Goal: Task Accomplishment & Management: Complete application form

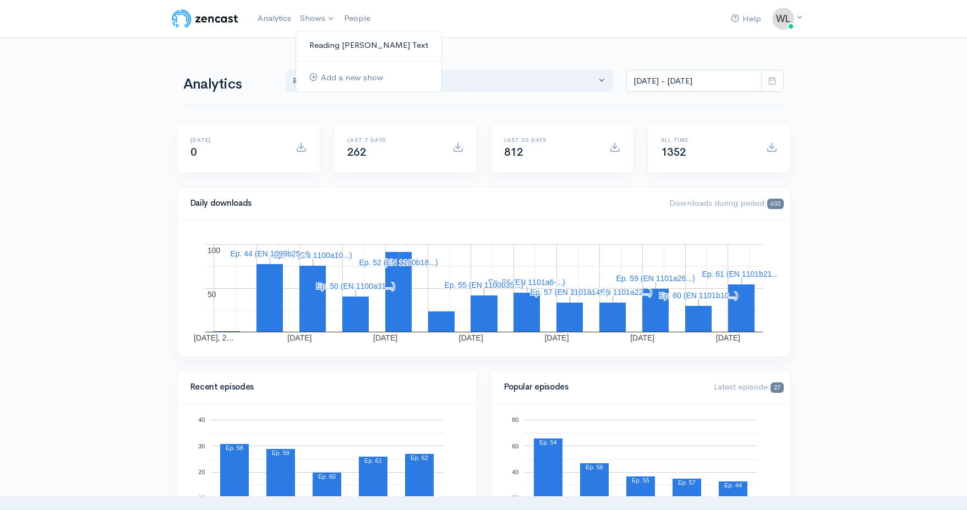
click at [331, 43] on link "Reading [PERSON_NAME] Text" at bounding box center [368, 45] width 145 height 19
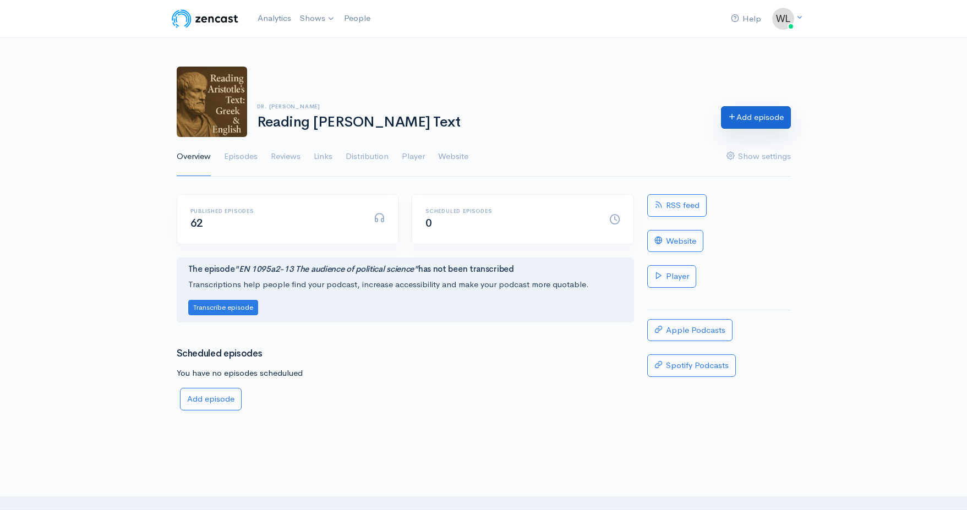
click at [753, 115] on link "Add episode" at bounding box center [756, 117] width 70 height 23
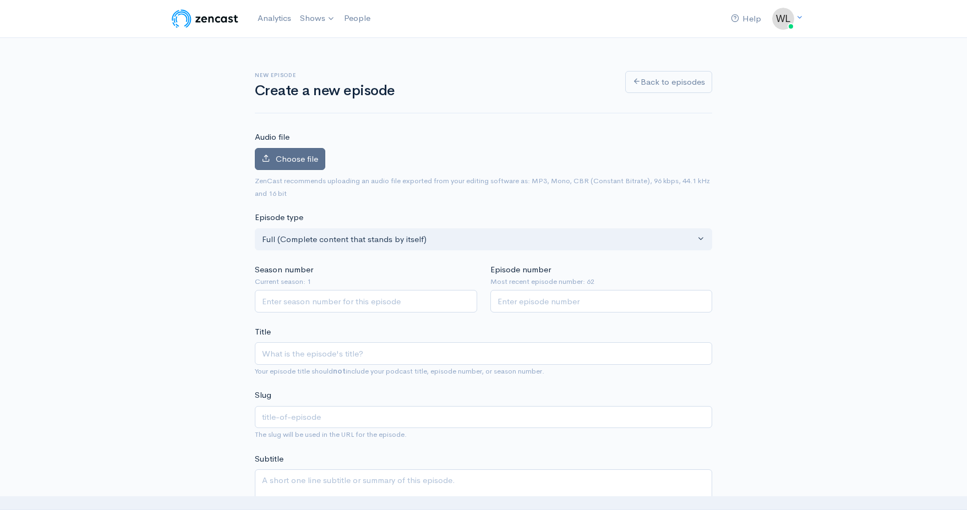
click at [296, 159] on span "Choose file" at bounding box center [297, 159] width 42 height 10
click at [0, 0] on input "Choose file" at bounding box center [0, 0] width 0 height 0
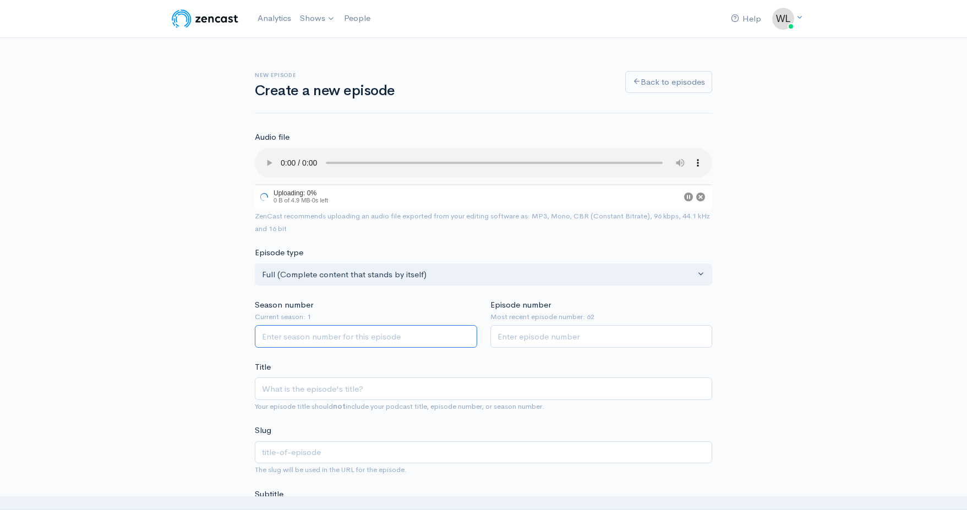
click at [411, 325] on input "Season number" at bounding box center [366, 336] width 222 height 23
type input "1"
click at [544, 325] on input "Episode number" at bounding box center [602, 336] width 222 height 23
type input "63"
click at [475, 379] on input "Title" at bounding box center [484, 390] width 458 height 23
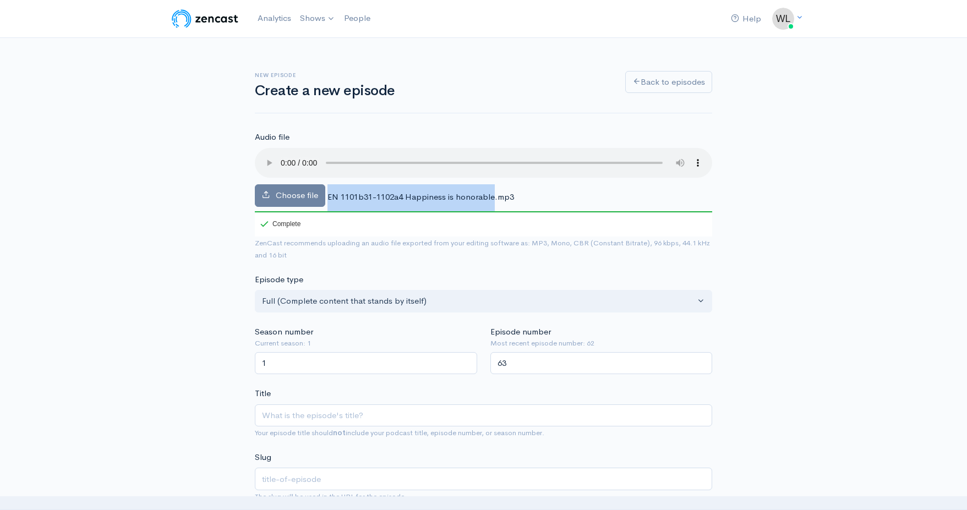
drag, startPoint x: 328, startPoint y: 182, endPoint x: 493, endPoint y: 180, distance: 165.2
click at [493, 192] on span "EN 1101b31-1102a4 Happiness is honorable.mp3" at bounding box center [421, 197] width 187 height 10
copy div "EN 1101b31-1102a4 Happiness is honorable"
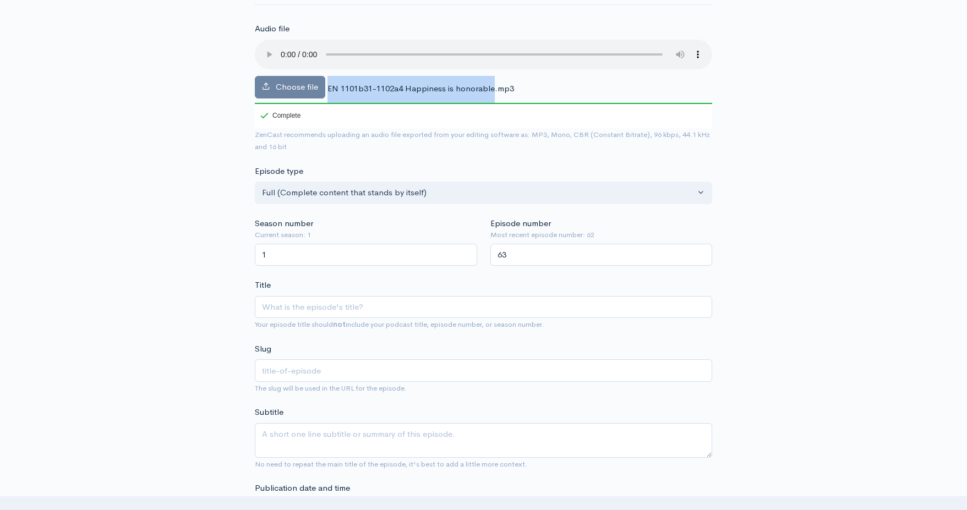
scroll to position [160, 0]
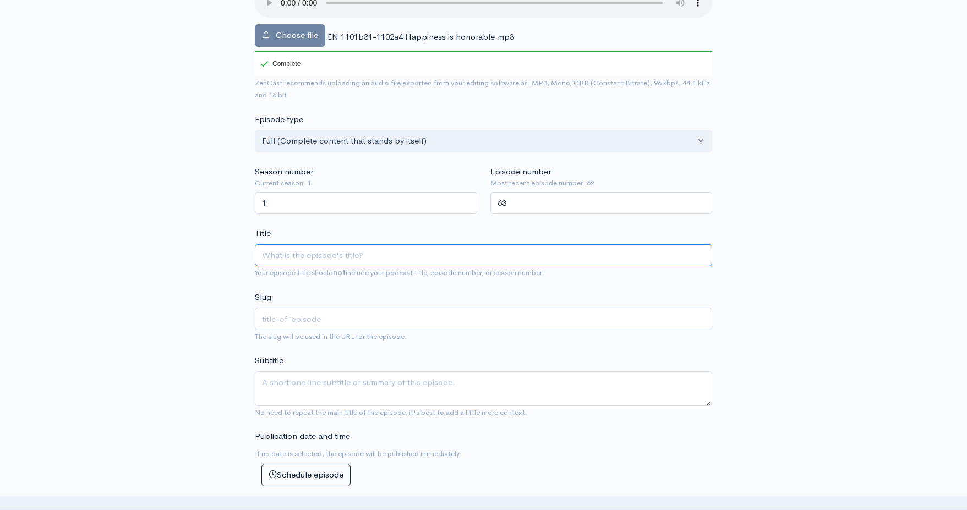
click at [389, 244] on input "Title" at bounding box center [484, 255] width 458 height 23
paste input "EN 1101b31-1102a4 Happiness is honorable"
type input "EN 1101b31-1102a4 Happiness is honorable"
type input "en-1101b31-1102a4-happiness-is-honorable"
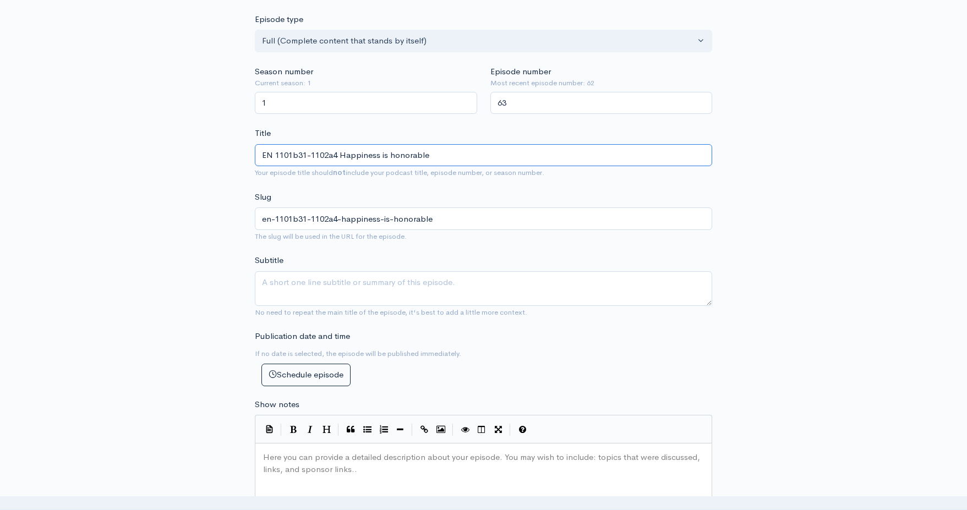
scroll to position [272, 0]
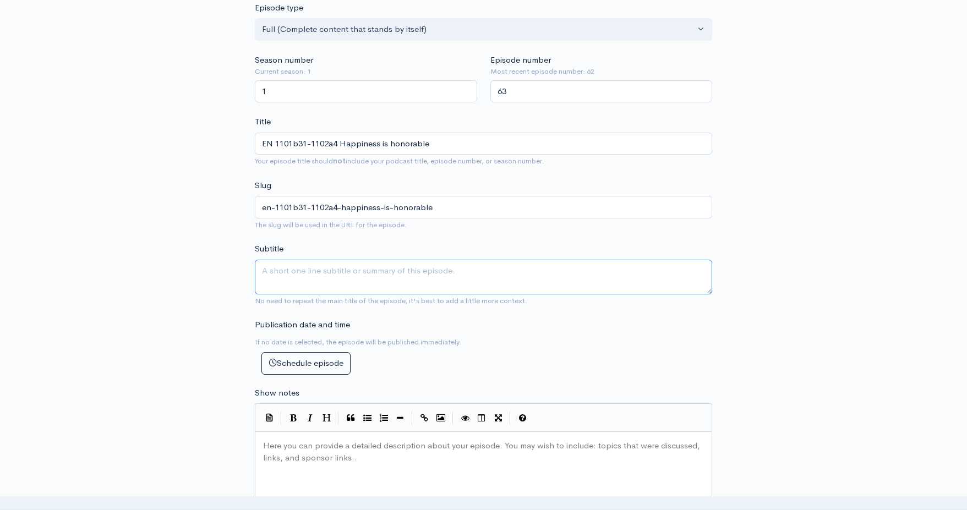
click at [367, 260] on textarea "Subtitle" at bounding box center [484, 277] width 458 height 35
click at [460, 133] on input "EN 1101b31-1102a4 Happiness is honorable" at bounding box center [484, 144] width 458 height 23
type input "EN 1101b31-1102a4 Happiness is honorable a"
type input "en-1101b31-1102a4-happiness-is-honorable-a"
type input "EN 1101b31-1102a4 Happiness is honorable an"
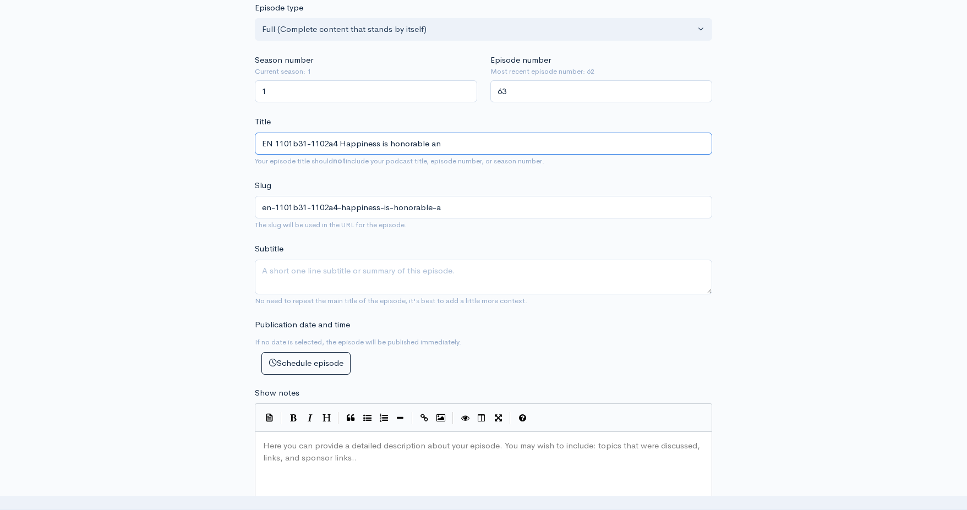
type input "en-1101b31-1102a4-happiness-is-honorable-an"
type input "EN 1101b31-1102a4 Happiness is honorable and"
type input "en-1101b31-1102a4-happiness-is-honorable-and"
type input "EN 1101b31-1102a4 Happiness is honorable and p"
type input "en-1101b31-1102a4-happiness-is-honorable-and-p"
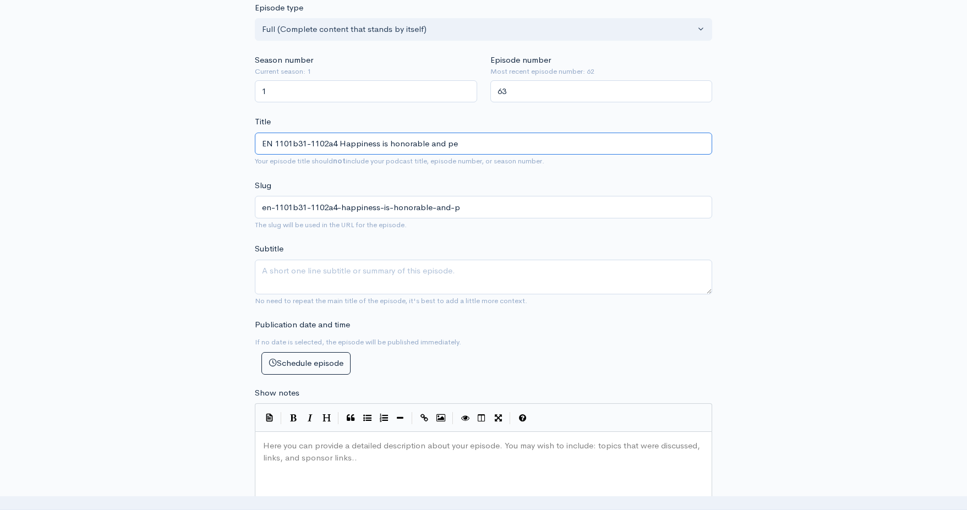
type input "EN 1101b31-1102a4 Happiness is honorable and per"
type input "en-1101b31-1102a4-happiness-is-honorable-and-per"
type input "EN 1101b31-1102a4 Happiness is honorable and perf"
type input "en-1101b31-1102a4-happiness-is-honorable-and-perf"
type input "EN 1101b31-1102a4 Happiness is honorable and perfe"
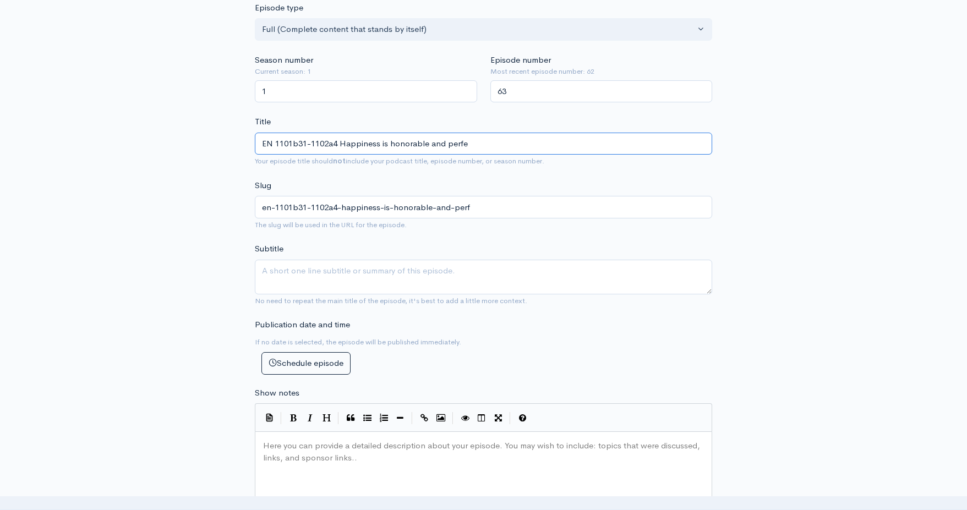
type input "en-1101b31-1102a4-happiness-is-honorable-and-perfe"
type input "EN 1101b31-1102a4 Happiness is honorable and perfec"
type input "en-1101b31-1102a4-happiness-is-honorable-and-perfec"
type input "EN 1101b31-1102a4 Happiness is honorable and perfect"
type input "en-1101b31-1102a4-happiness-is-honorable-and-perfect"
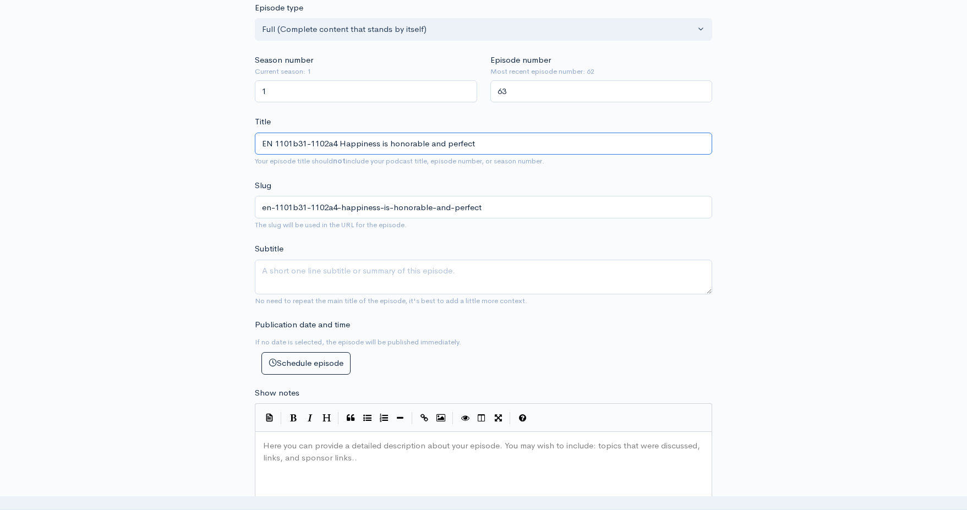
type input "EN 1101b31-1102a4 Happiness is honorable and perfect"
click at [446, 260] on textarea "Subtitle" at bounding box center [484, 277] width 458 height 35
type textarea "A"
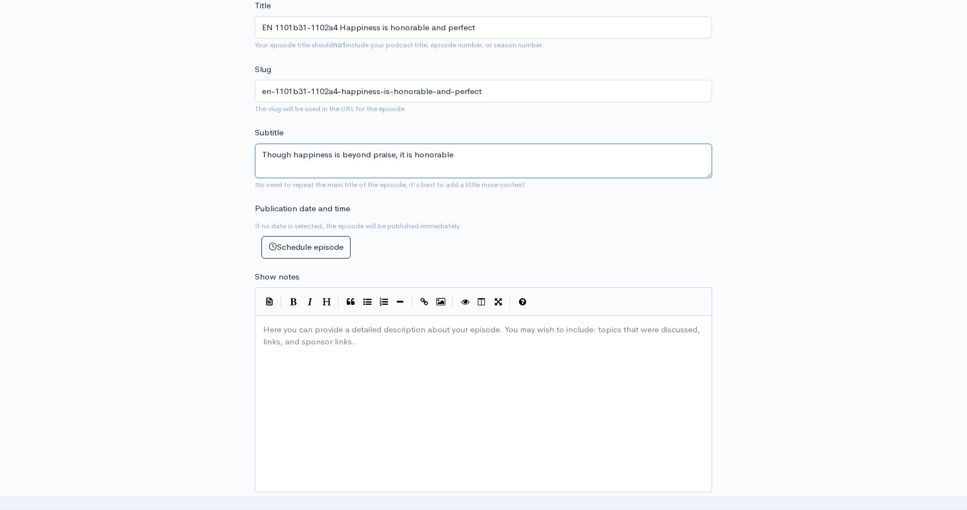
scroll to position [389, 0]
type textarea "Though happiness is beyond praise, it is honorable"
click at [425, 363] on div "Here you can provide a detailed description about your episode. You may wish to…" at bounding box center [497, 417] width 473 height 193
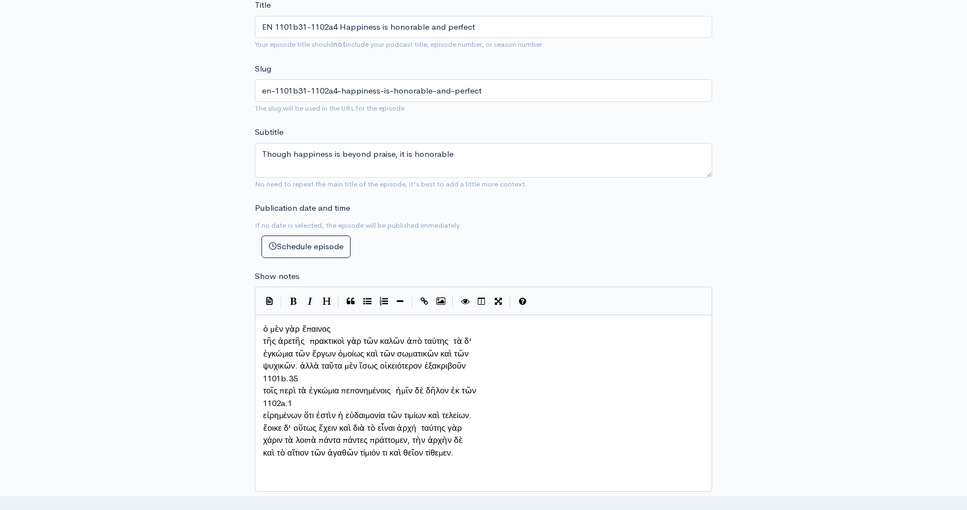
click at [263, 336] on span "τῆς ἀρετῆς· πρακτικοὶ γὰρ τῶν καλῶν ἀπὸ ταύτης· τὰ δ'" at bounding box center [367, 341] width 209 height 10
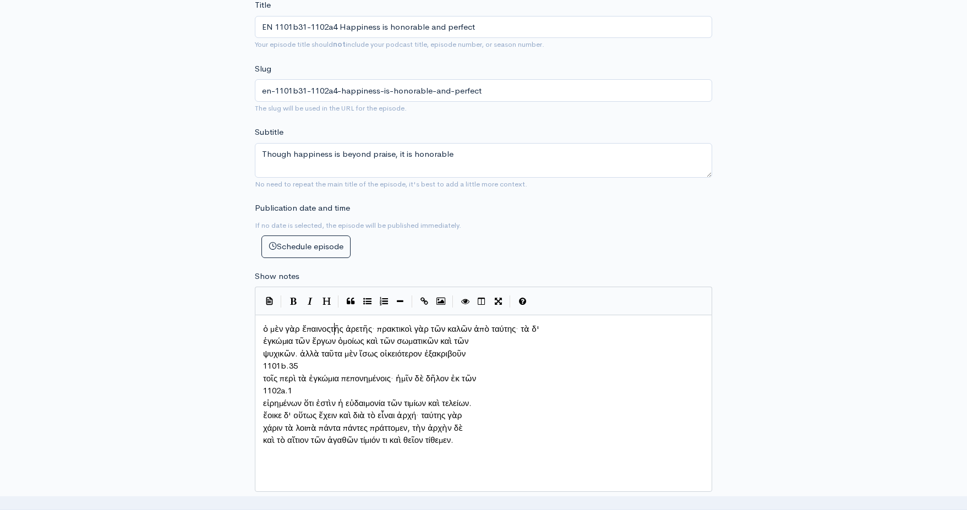
scroll to position [6, 2]
click at [263, 340] on pre "ἐγκώμια τῶν ἔργων ὁμοίως καὶ τῶν σωματικῶν καὶ τῶν" at bounding box center [483, 341] width 445 height 13
click at [262, 349] on pre "ψυχικῶν. ἀλλὰ ταῦτα μὲν ἴσως οἰκειότερον ἐξακριβοῦν" at bounding box center [483, 354] width 445 height 13
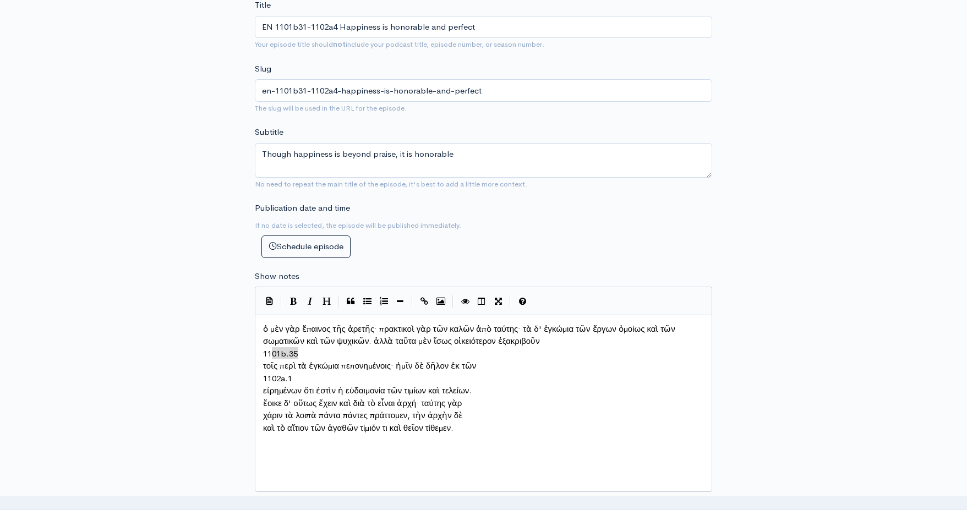
type textarea "1101b.35"
drag, startPoint x: 302, startPoint y: 349, endPoint x: 269, endPoint y: 347, distance: 33.1
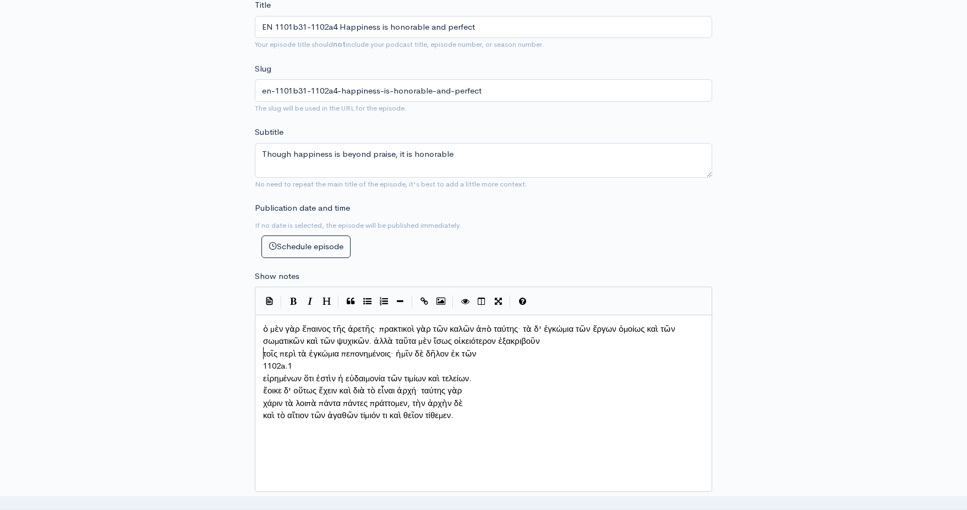
click at [262, 348] on pre "τοῖς περὶ τὰ ἐγκώμια πεπονημένοις· ἡμῖν δὲ δῆλον ἐκ τῶν" at bounding box center [483, 354] width 445 height 13
type textarea "1102a.1"
drag, startPoint x: 302, startPoint y: 362, endPoint x: 256, endPoint y: 361, distance: 46.3
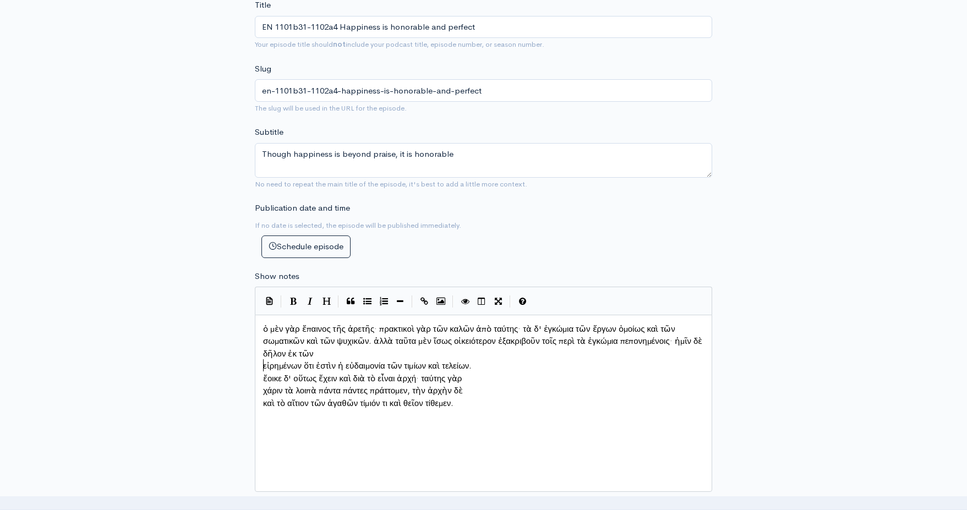
click at [263, 363] on span "εἰρημένων ὅτι ἐστὶν ἡ εὐδαιμονία τῶν τιμίων καὶ τελείων." at bounding box center [367, 366] width 209 height 10
click at [263, 363] on pre "ἔοικε δ' οὕτως ἔχειν καὶ διὰ τὸ εἶναι ἀρχή· ταύτης γὰρ" at bounding box center [483, 366] width 445 height 13
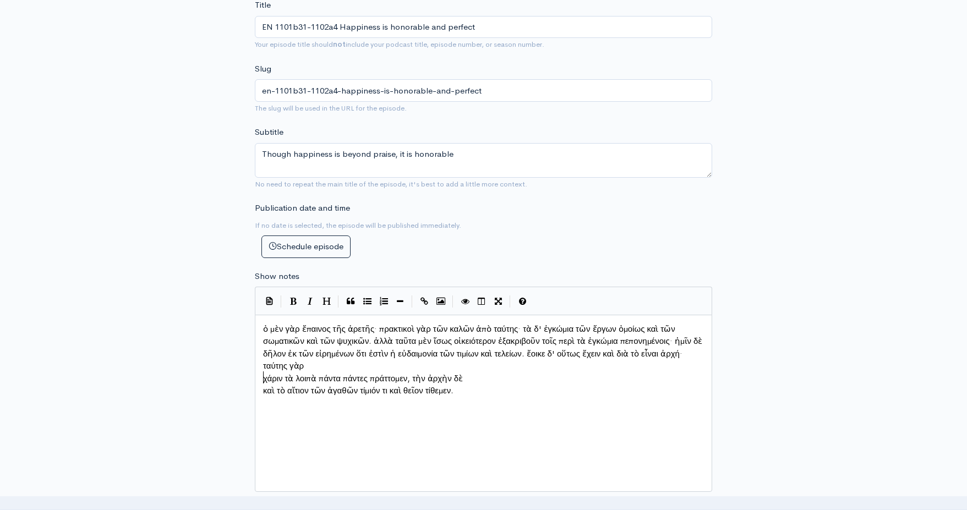
click at [263, 373] on span "χάριν τὰ λοιπὰ πάντα πάντες πράττομεν, τὴν ἀρχὴν δὲ" at bounding box center [363, 378] width 200 height 10
click at [262, 377] on pre "καὶ τὸ αἴτιον τῶν ἀγαθῶν τίμιόν τι καὶ θεῖον τίθεμεν." at bounding box center [483, 379] width 445 height 13
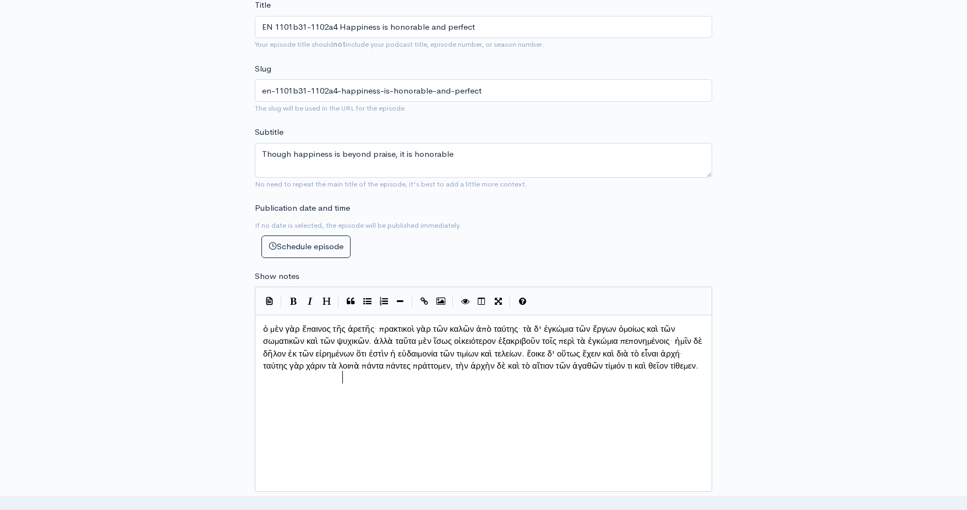
click at [367, 405] on div "x ὁ μὲν γὰρ ἔπαινος τῆς ἀρετῆς· πρακτικοὶ γὰρ τῶν καλῶν ἀπὸ ταύτης· τὰ δ' ἐγκώμ…" at bounding box center [497, 417] width 473 height 193
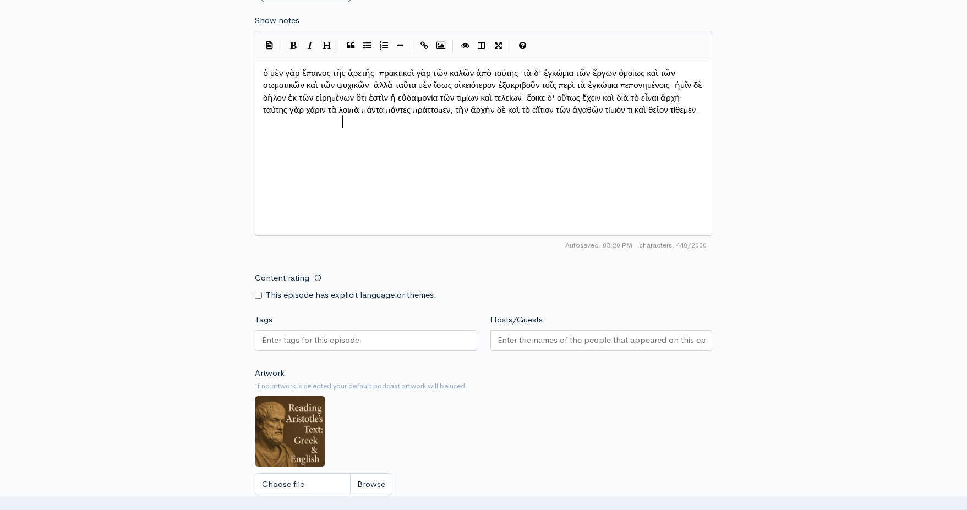
scroll to position [646, 0]
click at [362, 340] on div at bounding box center [366, 339] width 222 height 21
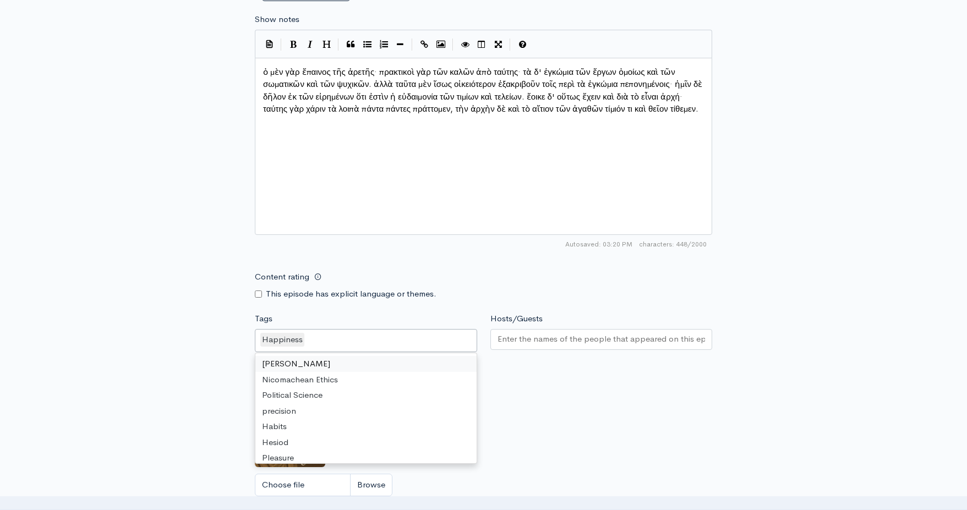
type input "J"
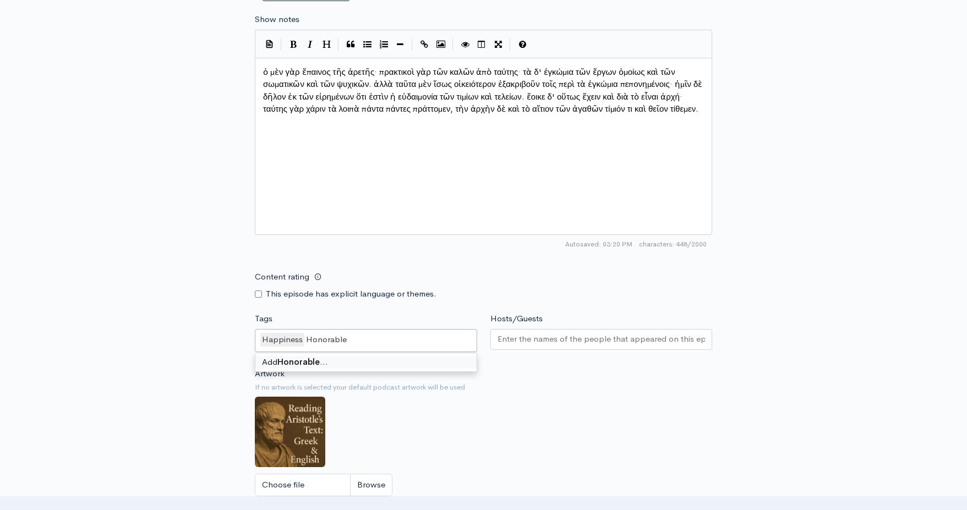
type input "Honorable"
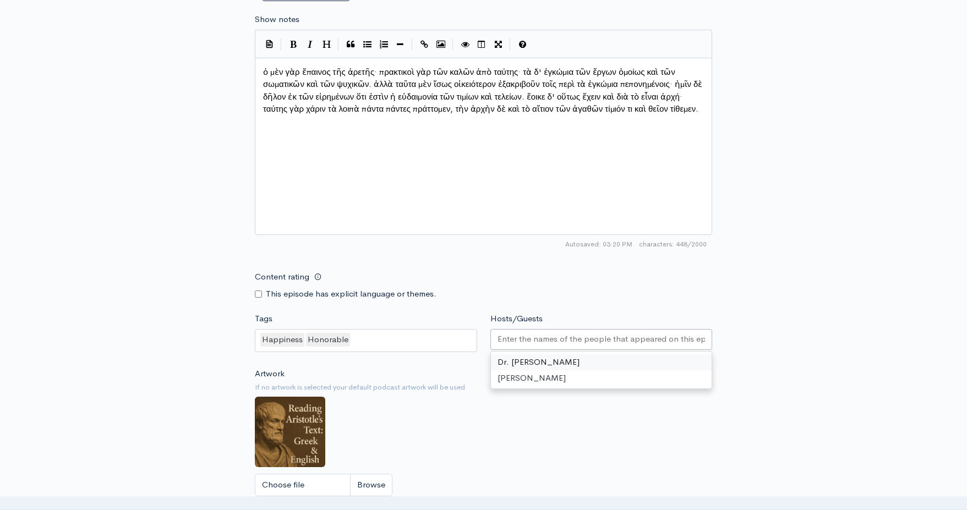
click at [539, 339] on input "Hosts/Guests" at bounding box center [602, 339] width 208 height 13
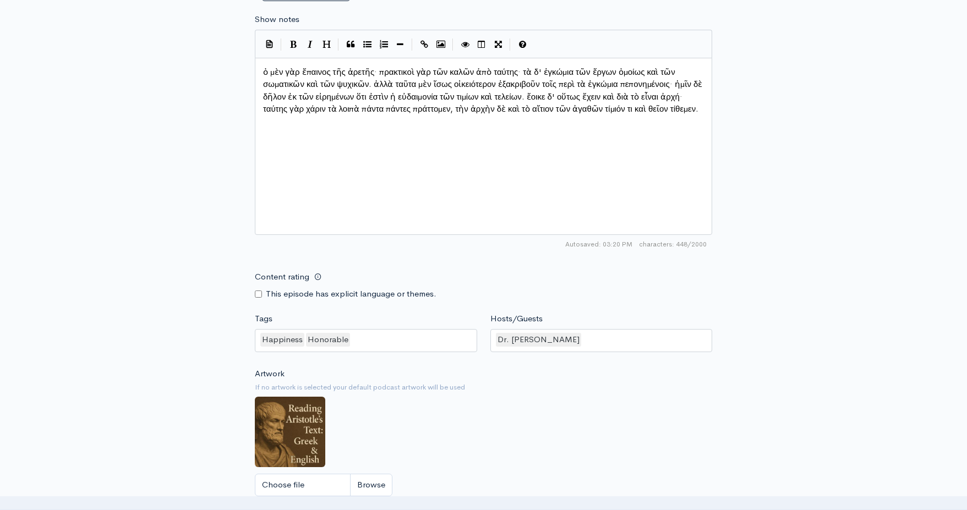
click at [523, 412] on div "Artwork If no artwork is selected your default podcast artwork will be used Cho…" at bounding box center [484, 435] width 458 height 135
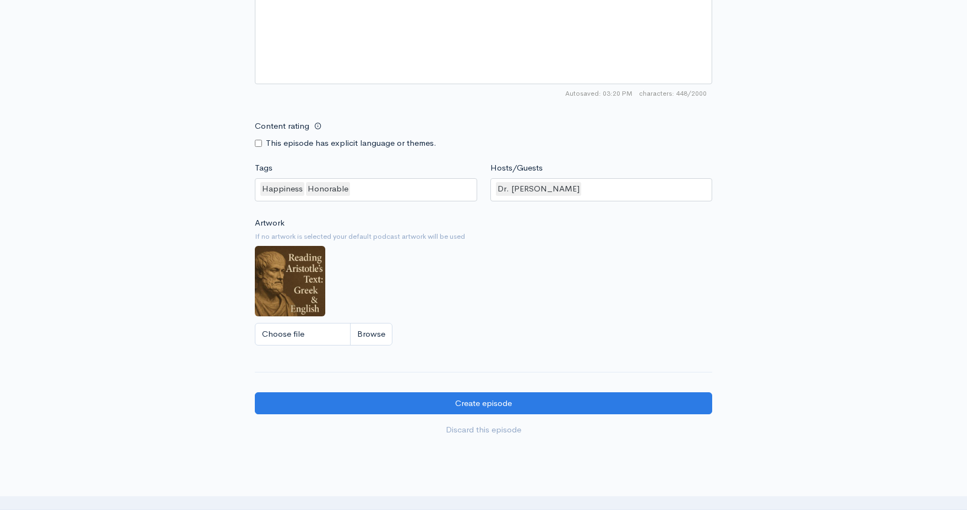
scroll to position [823, 0]
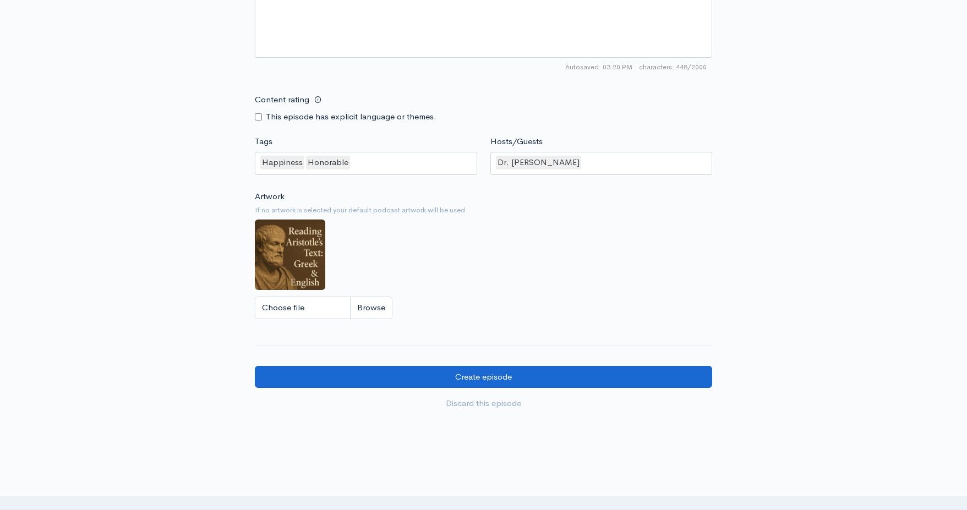
click at [459, 373] on input "Create episode" at bounding box center [484, 377] width 458 height 23
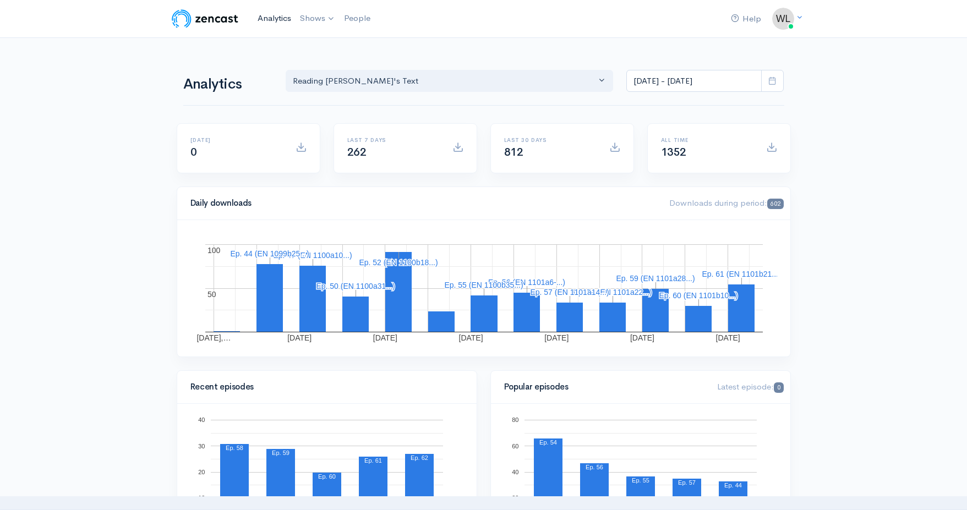
click at [270, 18] on link "Analytics" at bounding box center [274, 19] width 42 height 24
click at [280, 17] on link "Analytics" at bounding box center [274, 19] width 42 height 24
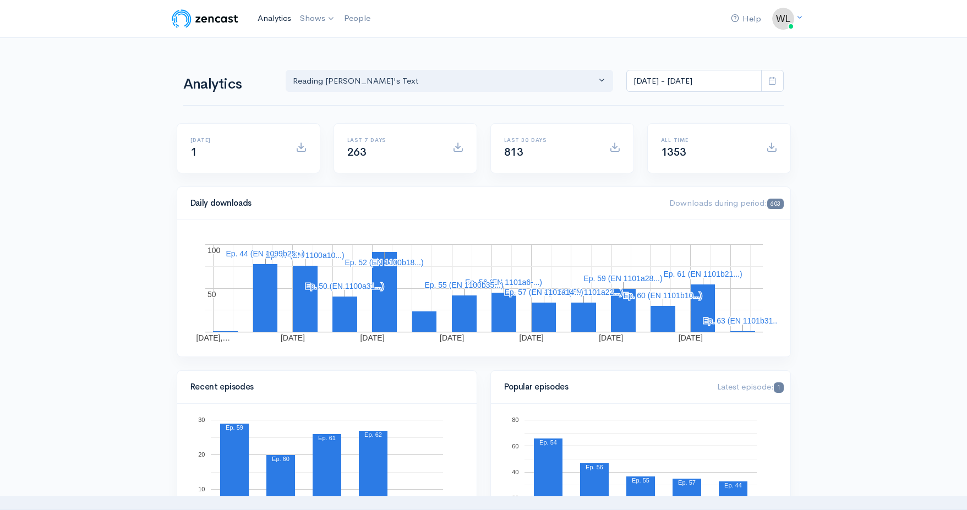
click at [280, 20] on link "Analytics" at bounding box center [274, 19] width 42 height 24
click at [274, 17] on link "Analytics" at bounding box center [274, 19] width 42 height 24
click at [268, 17] on link "Analytics" at bounding box center [274, 19] width 42 height 24
click at [267, 14] on link "Analytics" at bounding box center [274, 19] width 42 height 24
